Goal: Use online tool/utility: Utilize a website feature to perform a specific function

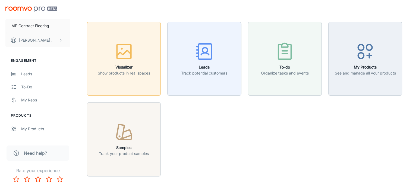
click at [129, 41] on button "Visualizer Show products in real spaces" at bounding box center [124, 59] width 74 height 74
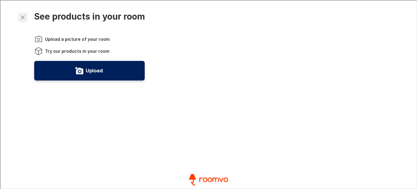
click at [24, 16] on icon "Exit visualizer" at bounding box center [22, 17] width 7 height 7
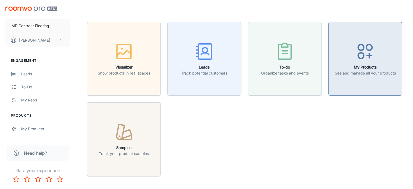
click at [350, 64] on h6 "My Products" at bounding box center [365, 67] width 61 height 6
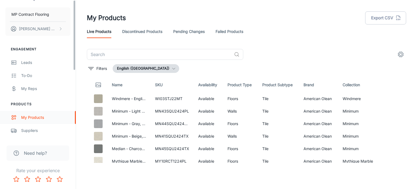
scroll to position [81, 0]
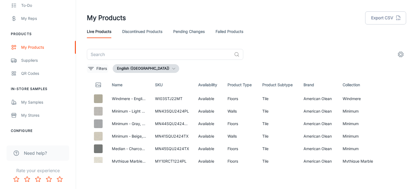
click at [98, 67] on p "Filters" at bounding box center [101, 68] width 11 height 6
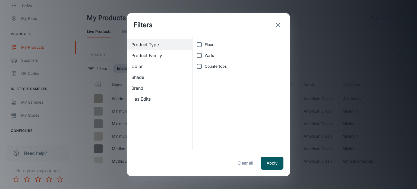
click at [156, 57] on span "Product Family" at bounding box center [159, 55] width 56 height 7
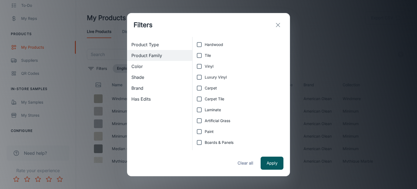
click at [149, 66] on span "Color" at bounding box center [159, 66] width 56 height 7
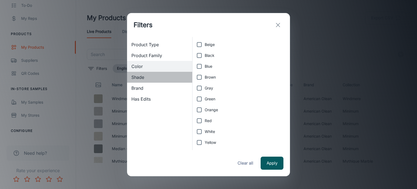
click at [146, 76] on span "Shade" at bounding box center [159, 77] width 56 height 7
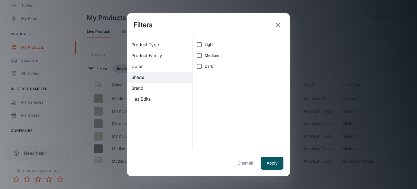
click at [141, 90] on span "Brand" at bounding box center [159, 88] width 56 height 7
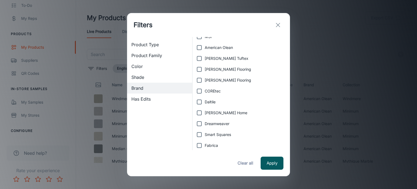
scroll to position [15, 0]
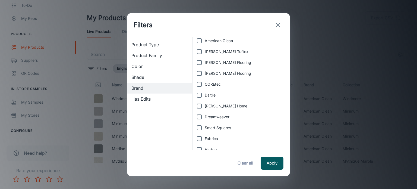
click at [200, 96] on input "Daltile" at bounding box center [199, 95] width 11 height 11
checkbox input "true"
click at [266, 162] on button "Apply" at bounding box center [272, 162] width 23 height 13
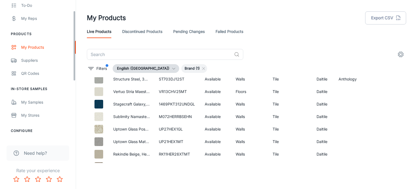
scroll to position [0, 0]
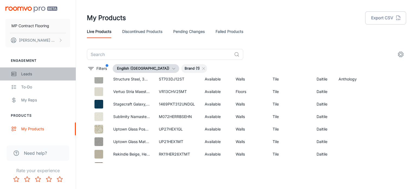
click at [28, 74] on div "Leads" at bounding box center [45, 74] width 49 height 6
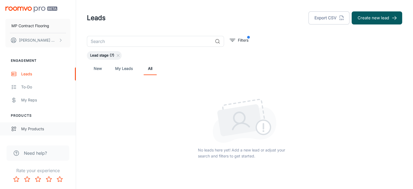
click at [33, 132] on link "My Products" at bounding box center [38, 128] width 76 height 13
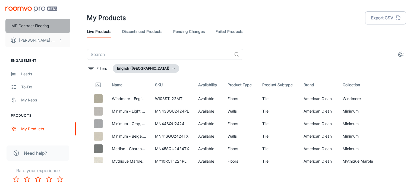
click at [36, 25] on p "MP Contract Flooring" at bounding box center [30, 26] width 38 height 6
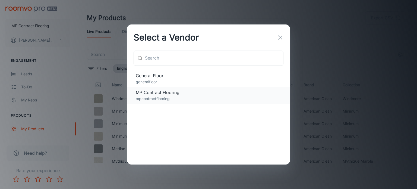
click at [163, 101] on p "mpcontractflooring" at bounding box center [209, 99] width 146 height 6
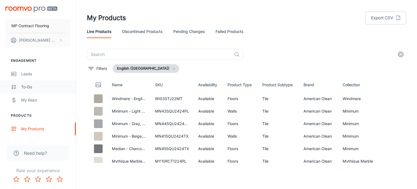
click at [49, 88] on div "To-do" at bounding box center [45, 87] width 49 height 6
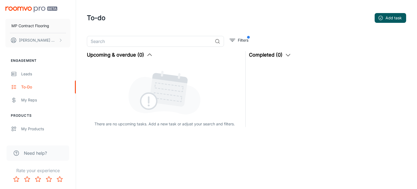
click at [22, 10] on img "scrollable content" at bounding box center [31, 10] width 52 height 6
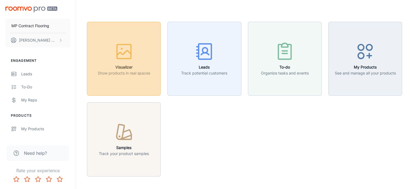
click at [129, 71] on p "Show products in real spaces" at bounding box center [124, 73] width 52 height 6
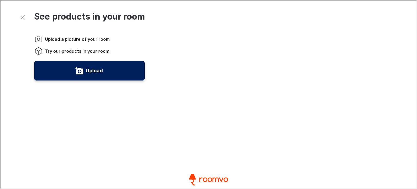
click at [242, 71] on video "You will be able to see the selected and other products in your room." at bounding box center [283, 136] width 200 height 200
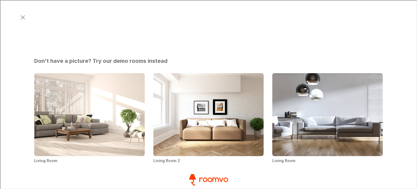
scroll to position [244, 0]
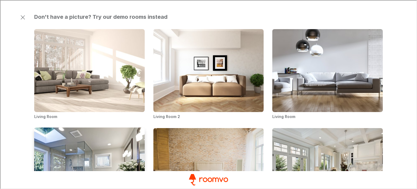
click at [98, 127] on img "Bathroom" at bounding box center [90, 169] width 112 height 84
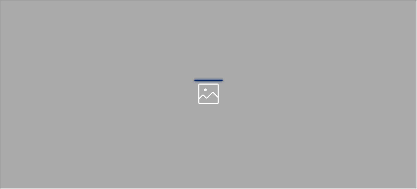
scroll to position [0, 0]
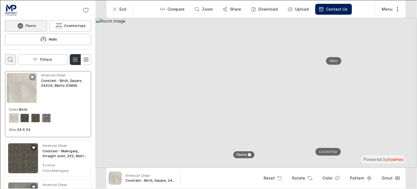
click at [9, 56] on icon "Open search box" at bounding box center [10, 59] width 7 height 7
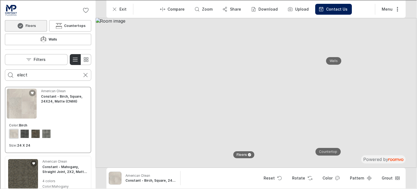
type input "elect"
click at [5, 69] on button "Search for products" at bounding box center [10, 74] width 11 height 11
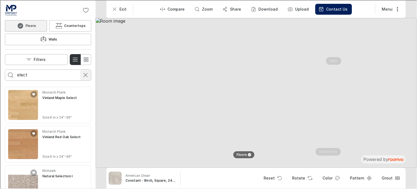
click at [85, 71] on icon "Cancel search" at bounding box center [85, 74] width 7 height 7
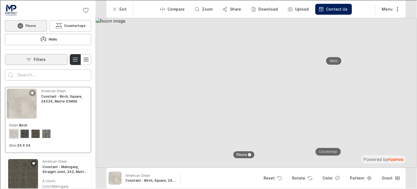
click at [45, 56] on p "Filters" at bounding box center [39, 58] width 12 height 5
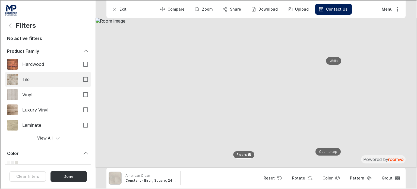
click at [81, 79] on input "Tile" at bounding box center [84, 78] width 11 height 11
checkbox input "true"
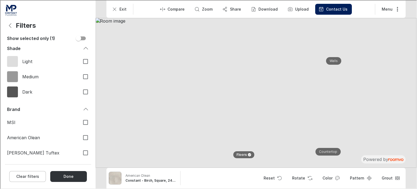
scroll to position [244, 0]
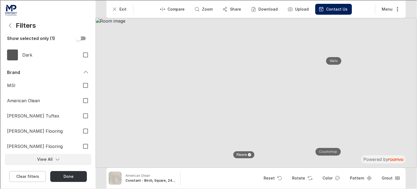
click at [54, 158] on icon "Filters menu" at bounding box center [56, 158] width 5 height 5
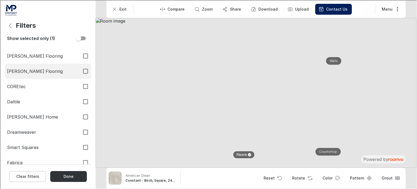
scroll to position [353, 0]
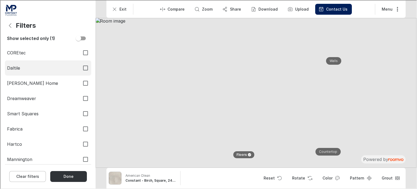
click at [83, 66] on input "Daltile" at bounding box center [84, 67] width 11 height 11
checkbox input "true"
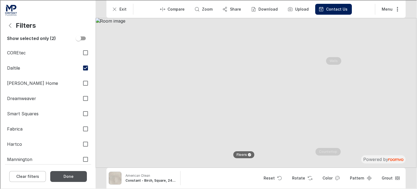
click at [73, 177] on button "Done" at bounding box center [68, 175] width 37 height 11
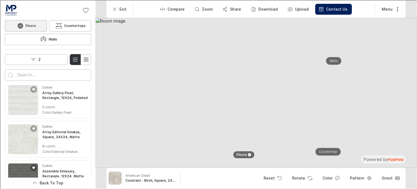
scroll to position [587, 0]
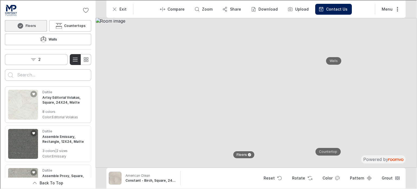
click at [17, 89] on img "See Artsy Editorial Volakas, Square, 24X24, Matte in the room" at bounding box center [23, 104] width 30 height 30
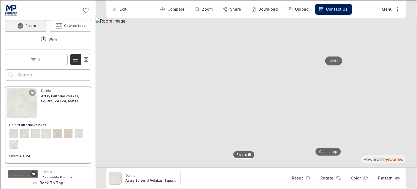
click at [335, 58] on p "Walls" at bounding box center [333, 60] width 8 height 5
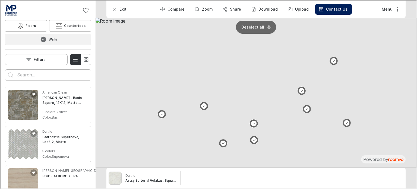
click at [34, 130] on img "See Starcastle Supernova, Leaf, 2, Matte in the room" at bounding box center [23, 143] width 30 height 30
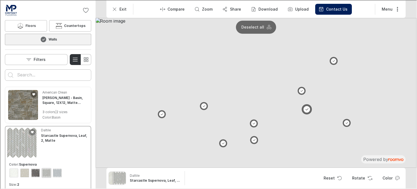
click at [307, 107] on button at bounding box center [306, 108] width 11 height 11
click at [308, 105] on button at bounding box center [306, 108] width 11 height 11
click at [202, 105] on button at bounding box center [203, 105] width 11 height 11
click at [161, 113] on button at bounding box center [161, 113] width 11 height 11
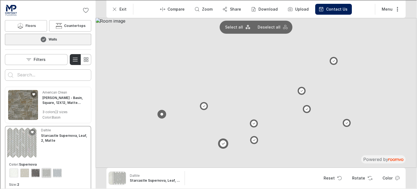
click at [223, 142] on button at bounding box center [222, 142] width 11 height 11
click at [252, 120] on button at bounding box center [253, 123] width 11 height 11
click at [252, 140] on button at bounding box center [253, 139] width 11 height 11
click at [305, 108] on button at bounding box center [306, 108] width 11 height 11
click at [301, 88] on button at bounding box center [301, 90] width 11 height 11
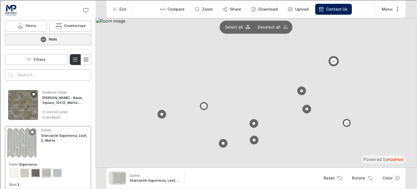
click at [332, 60] on button at bounding box center [333, 60] width 11 height 11
click at [346, 121] on button at bounding box center [346, 122] width 11 height 11
click at [21, 89] on img "See Danya - Basin, Square, 12X12, Matte (DY04) in the room" at bounding box center [23, 104] width 30 height 30
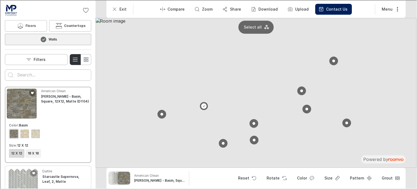
click at [24, 168] on img "See Starcastle Supernova, Leaf, 2, Matte in the room" at bounding box center [23, 183] width 30 height 30
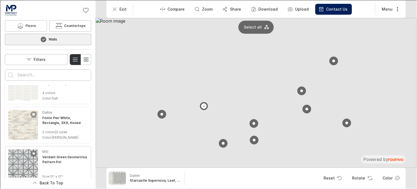
scroll to position [163, 0]
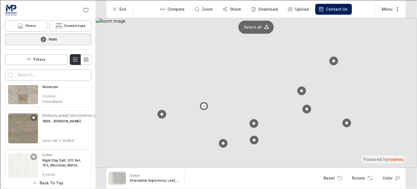
click at [23, 154] on img "See Rigid Clay Salt, Off Set, 1X3, Microban, Matte in the room" at bounding box center [23, 167] width 30 height 30
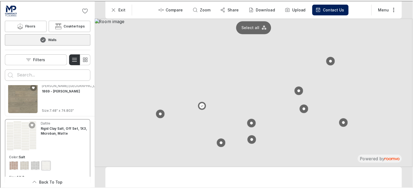
scroll to position [133, 0]
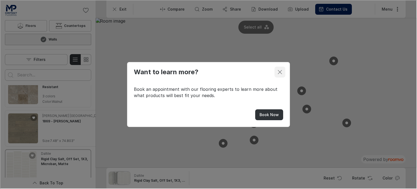
click at [281, 69] on icon "Close dialog" at bounding box center [279, 71] width 7 height 7
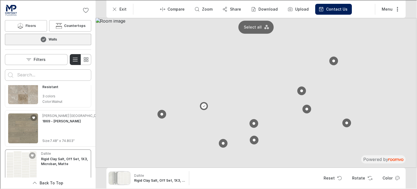
drag, startPoint x: 285, startPoint y: 143, endPoint x: 213, endPoint y: 152, distance: 71.7
click at [213, 152] on img at bounding box center [255, 92] width 321 height 150
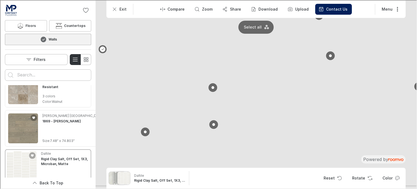
drag, startPoint x: 229, startPoint y: 96, endPoint x: 197, endPoint y: 73, distance: 39.1
click at [197, 73] on img at bounding box center [217, 20] width 711 height 332
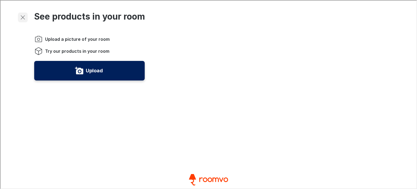
click at [24, 17] on icon "Exit visualizer" at bounding box center [22, 17] width 7 height 7
